Goal: Check status

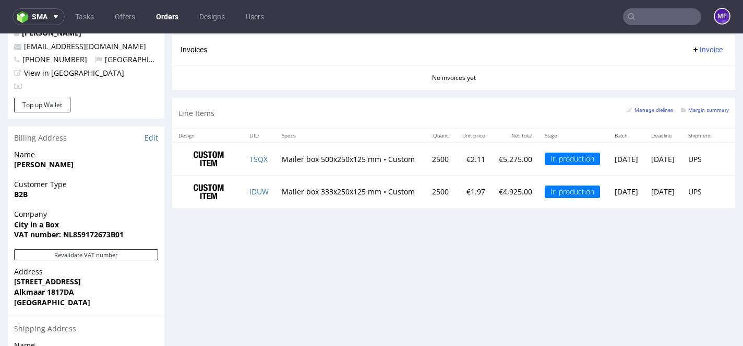
scroll to position [583, 0]
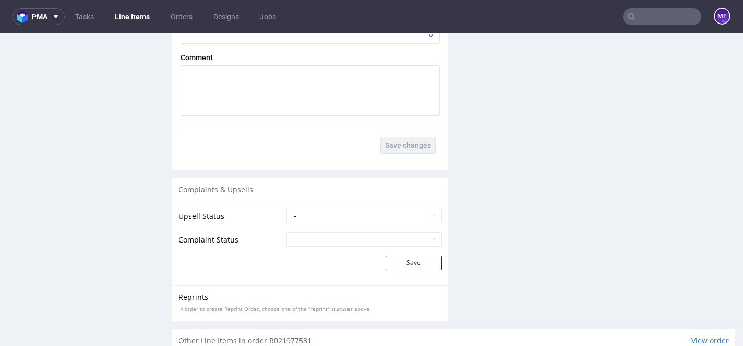
scroll to position [1896, 0]
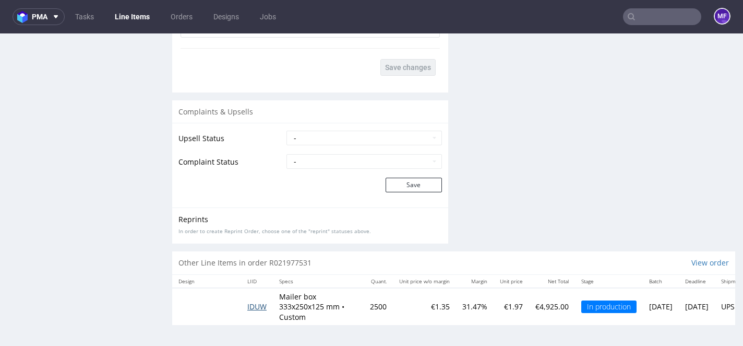
click at [258, 303] on span "IDUW" at bounding box center [256, 306] width 19 height 10
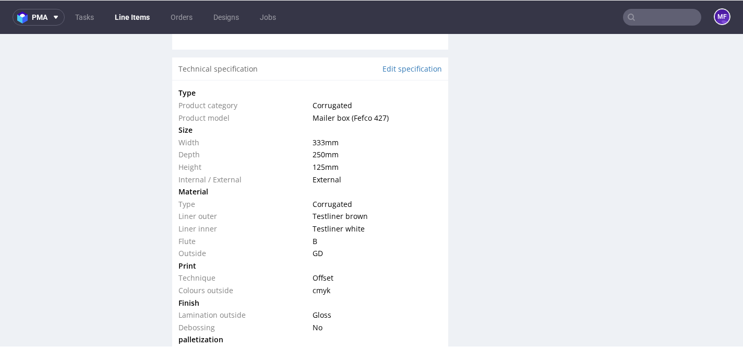
scroll to position [981, 0]
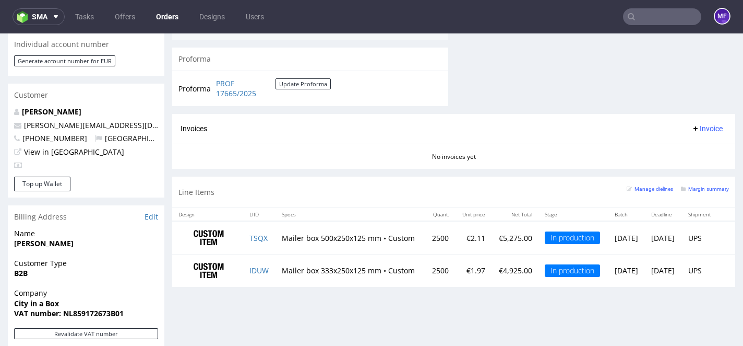
scroll to position [700, 0]
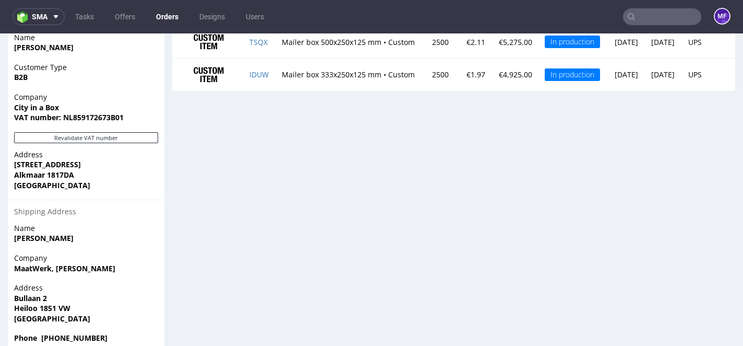
drag, startPoint x: 267, startPoint y: 75, endPoint x: 246, endPoint y: 79, distance: 21.8
click at [246, 79] on td "IDUW" at bounding box center [259, 74] width 33 height 32
drag, startPoint x: 245, startPoint y: 76, endPoint x: 268, endPoint y: 76, distance: 23.0
click at [268, 76] on td "IDUW" at bounding box center [259, 74] width 33 height 32
drag, startPoint x: 268, startPoint y: 76, endPoint x: 252, endPoint y: 75, distance: 16.2
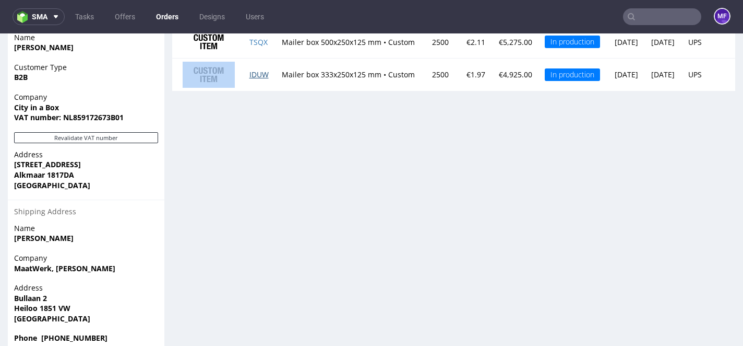
click at [249, 75] on td "IDUW" at bounding box center [259, 74] width 33 height 32
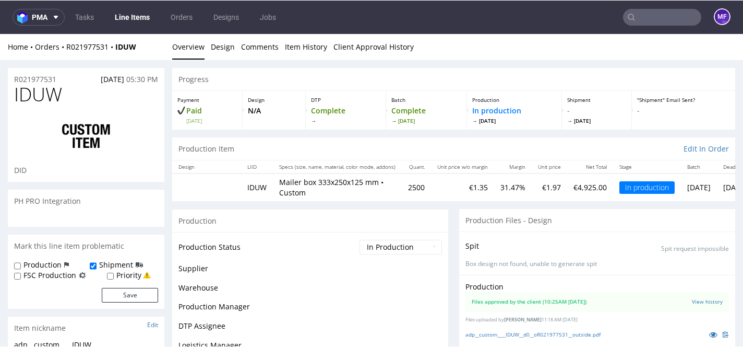
scroll to position [465, 0]
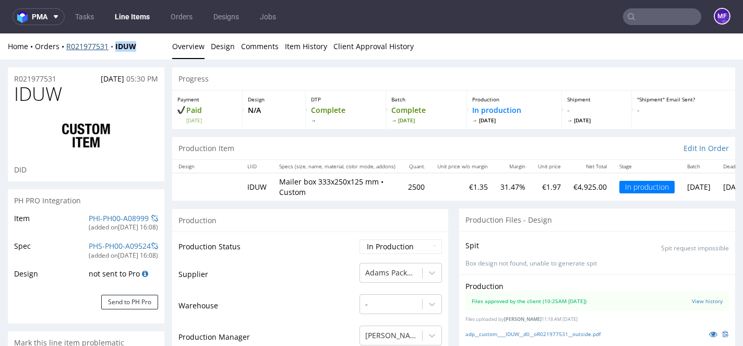
drag, startPoint x: 139, startPoint y: 47, endPoint x: 115, endPoint y: 48, distance: 24.0
click at [115, 48] on div "Home Orders R021977531 IDUW" at bounding box center [86, 46] width 157 height 10
copy strong "IDUW"
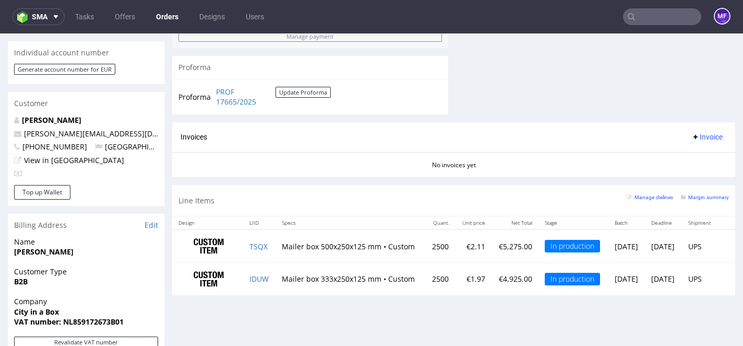
scroll to position [496, 0]
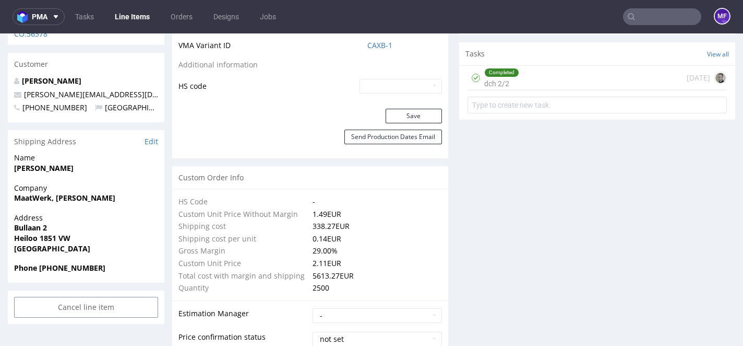
scroll to position [631, 0]
click at [539, 76] on div "Completed dch 2/2 14 days ago" at bounding box center [597, 77] width 259 height 25
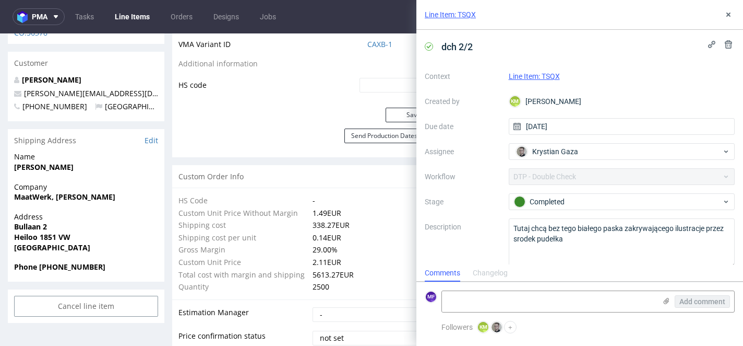
scroll to position [13, 0]
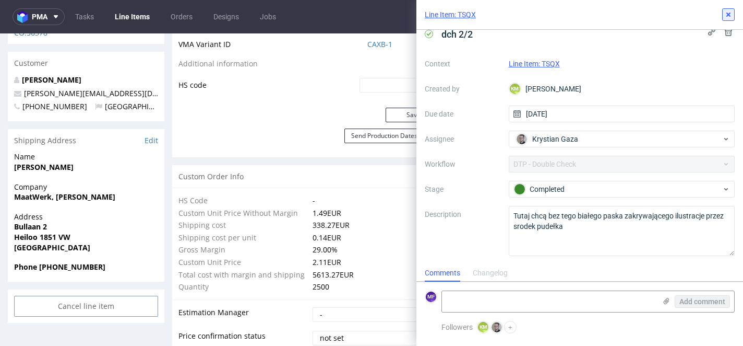
click at [725, 13] on icon at bounding box center [729, 14] width 8 height 8
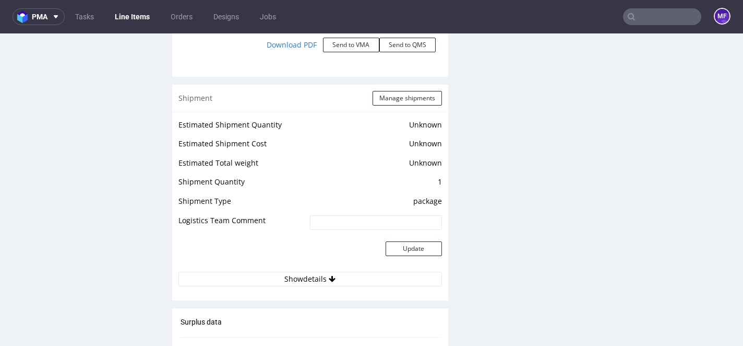
scroll to position [1309, 0]
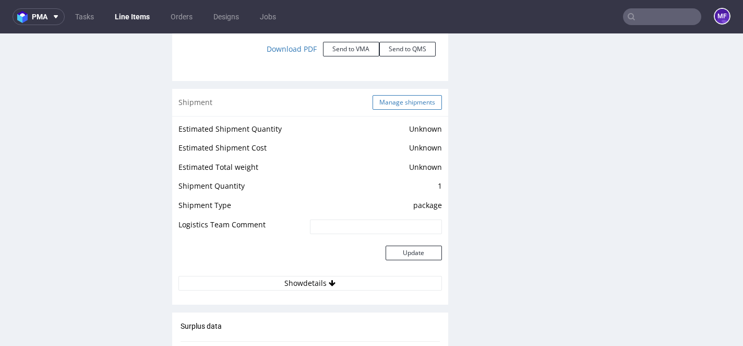
click at [388, 98] on button "Manage shipments" at bounding box center [407, 102] width 69 height 15
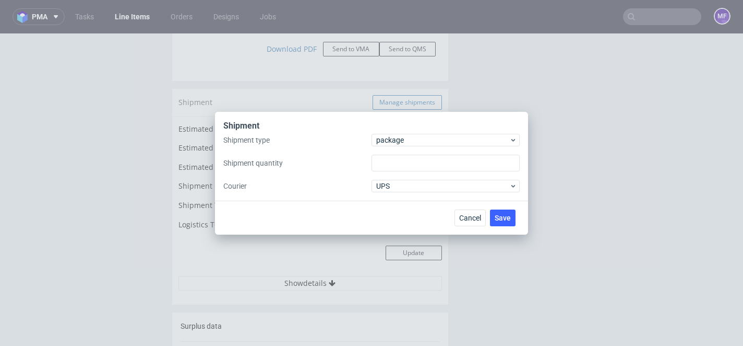
type input "1"
click at [472, 223] on button "Cancel" at bounding box center [470, 217] width 31 height 17
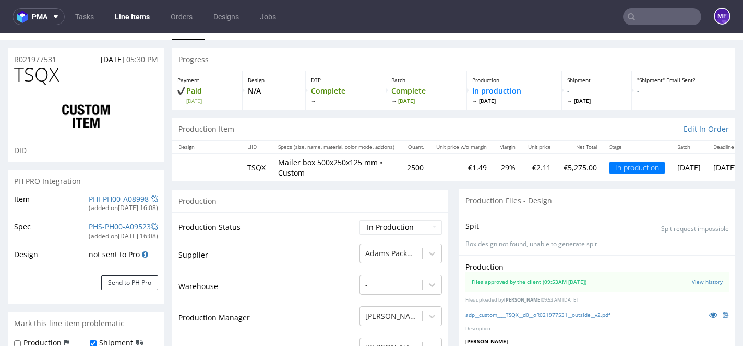
scroll to position [0, 0]
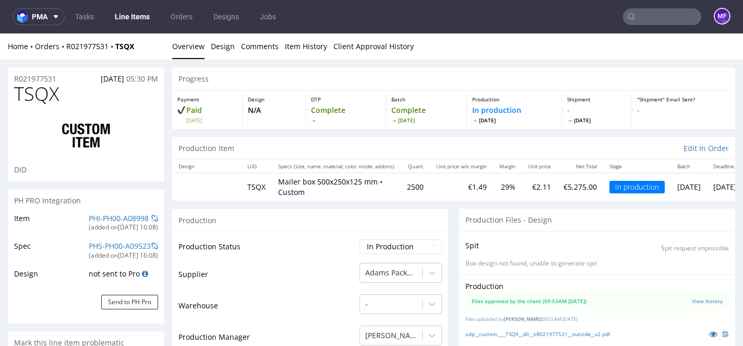
click at [484, 68] on div "Progress" at bounding box center [453, 78] width 563 height 23
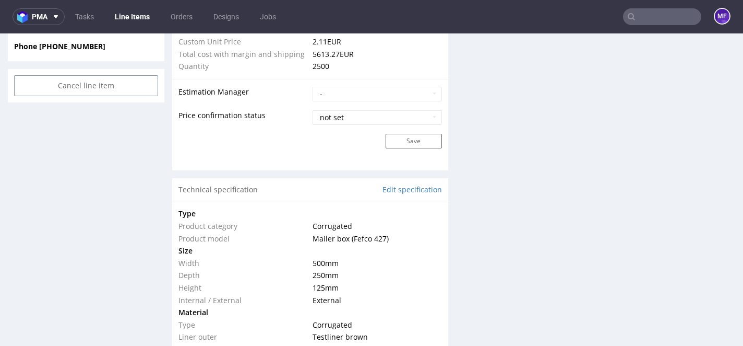
scroll to position [853, 0]
click at [497, 147] on div "Production Files - Design Spit Spit request impossible Box design not found, un…" at bounding box center [597, 324] width 276 height 1938
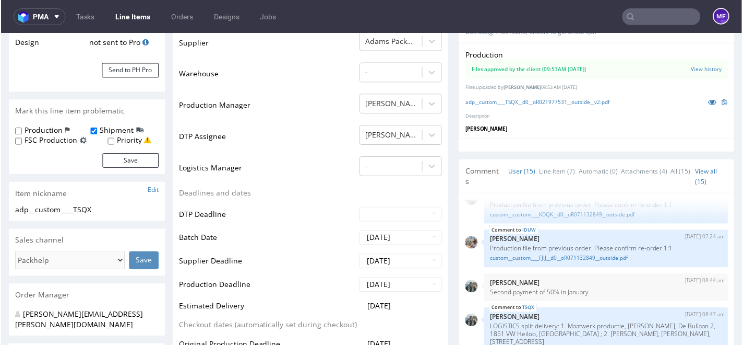
scroll to position [0, 0]
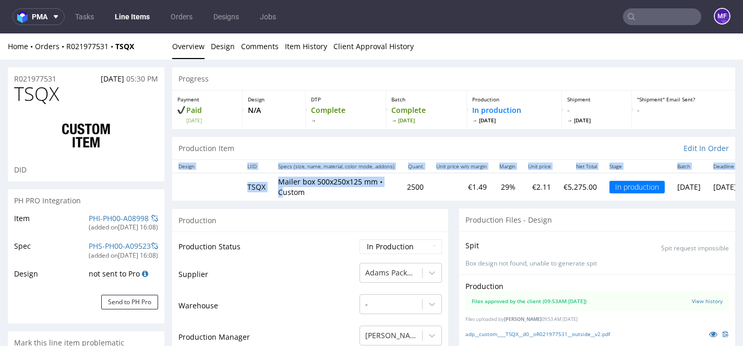
drag, startPoint x: 333, startPoint y: 202, endPoint x: 297, endPoint y: 195, distance: 36.0
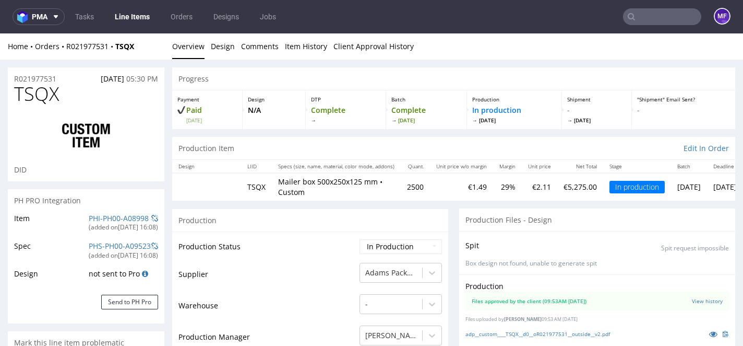
click at [381, 198] on td "Mailer box 500x250x125 mm • Custom" at bounding box center [336, 186] width 129 height 27
drag, startPoint x: 379, startPoint y: 183, endPoint x: 279, endPoint y: 186, distance: 100.3
click at [279, 186] on td "Mailer box 500x250x125 mm • Custom" at bounding box center [336, 186] width 129 height 27
copy p "Mailer box 500x250x125 mm"
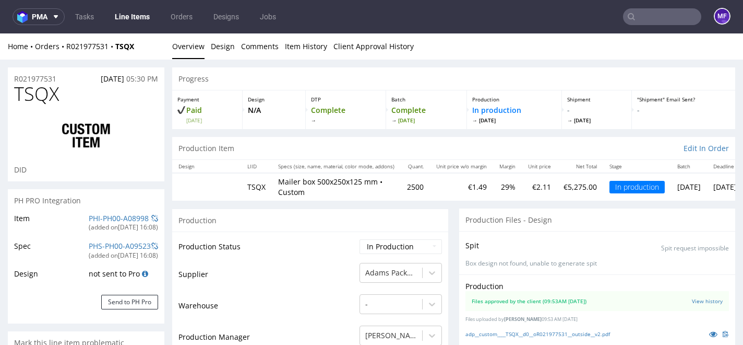
click at [383, 170] on th "Specs (size, name, material, color mode, addons)" at bounding box center [336, 166] width 129 height 13
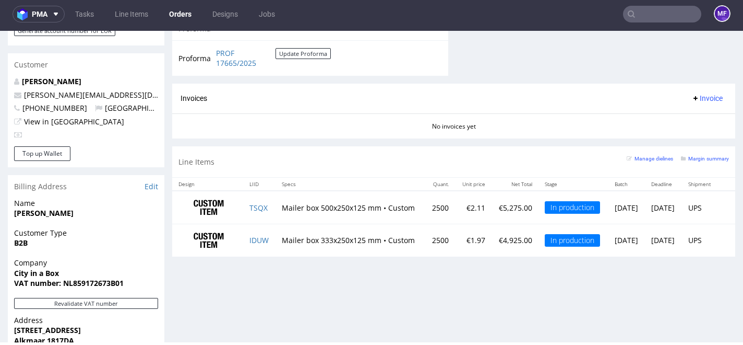
scroll to position [546, 0]
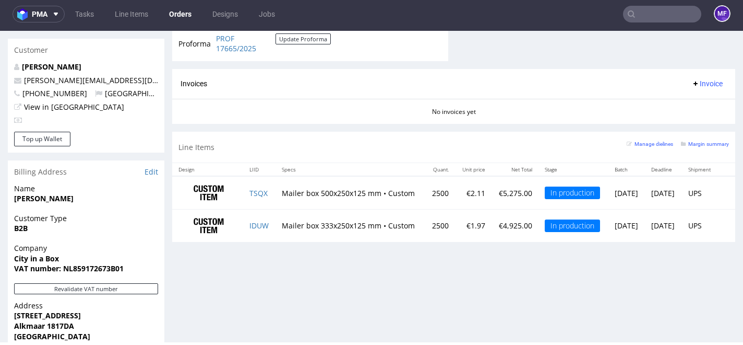
click at [302, 261] on div "Progress Payment Paid 1/2 Wed 20 Aug Payment “Received” Email Sent Wed 20 Aug 1…" at bounding box center [453, 11] width 563 height 985
